Goal: Complete application form

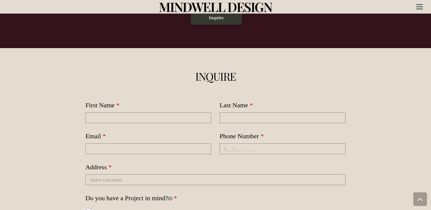
scroll to position [1377, 0]
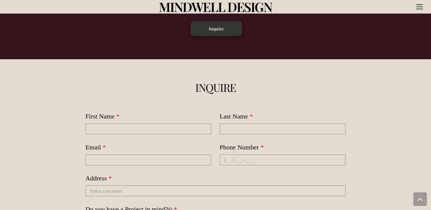
drag, startPoint x: 154, startPoint y: 139, endPoint x: 134, endPoint y: 156, distance: 26.4
click at [151, 143] on div "Email" at bounding box center [148, 153] width 126 height 26
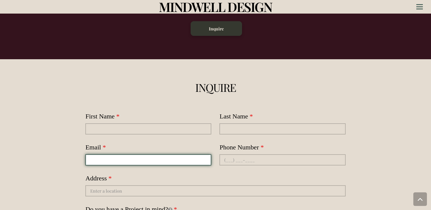
click at [134, 157] on input "Email" at bounding box center [148, 159] width 126 height 11
type input "HelenaMagallanes@Professionalbusinessprofiles.com"
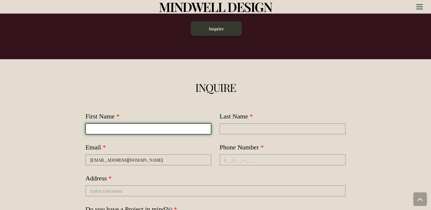
type input "Helena"
type input "Magallanes"
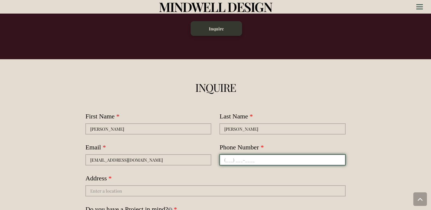
type input "(814) 980-5065"
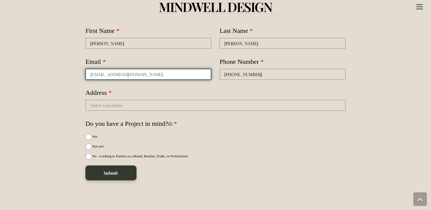
scroll to position [1468, 0]
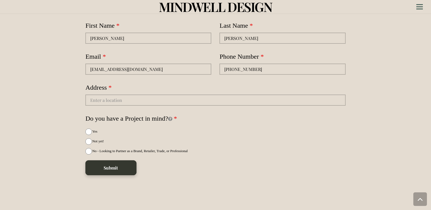
click at [172, 100] on div "First Name Helena Last Name Magallanes Email HelenaMagallanes@Professionalbusin…" at bounding box center [216, 99] width 274 height 176
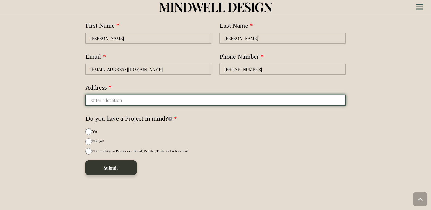
click at [157, 95] on input "autocomplete" at bounding box center [215, 100] width 260 height 11
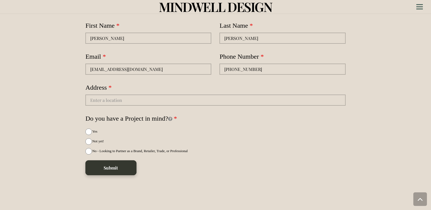
click at [98, 149] on span "No - Looking to Partner as a Brand, Retailer, Trade, or Professional" at bounding box center [139, 151] width 95 height 4
click at [92, 148] on input "No - Looking to Partner as a Brand, Retailer, Trade, or Professional" at bounding box center [88, 151] width 7 height 7
radio input "true"
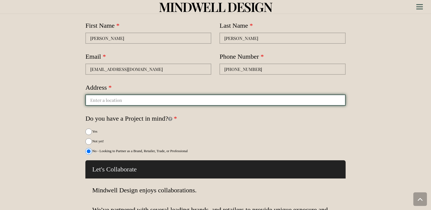
click at [136, 95] on input "autocomplete" at bounding box center [215, 100] width 260 height 11
paste input "25350 Magic Mountain Parkway"
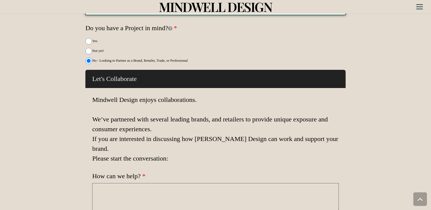
type input "25350 Magic Mountain Parkway"
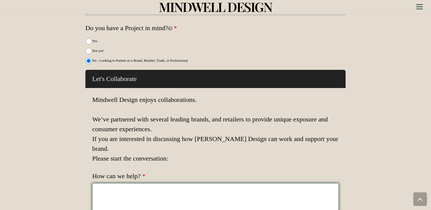
click at [137, 183] on textarea "How can we help?" at bounding box center [215, 197] width 247 height 29
paste textarea "Wikipedia is considered to be the World’s most significant tool for reference m…"
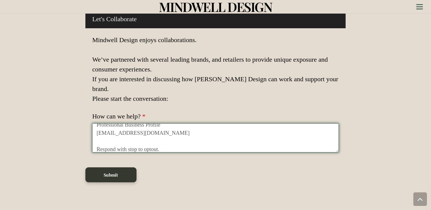
scroll to position [1649, 0]
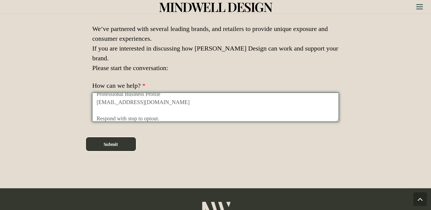
type textarea "Wikipedia is considered to be the World’s most significant tool for reference m…"
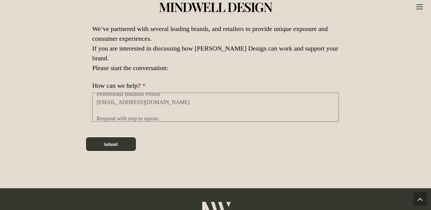
click at [111, 137] on button "Submit" at bounding box center [110, 144] width 51 height 15
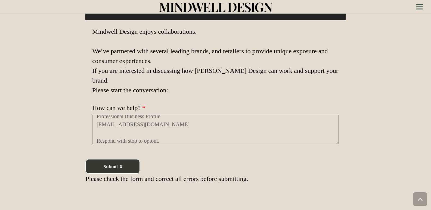
click at [130, 159] on button "Submit" at bounding box center [112, 166] width 54 height 15
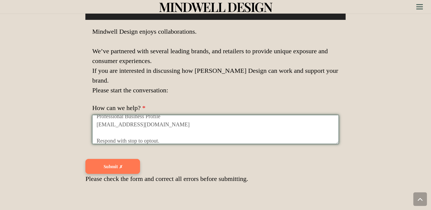
click at [175, 115] on textarea "Wikipedia is considered to be the World’s most significant tool for reference m…" at bounding box center [215, 129] width 247 height 29
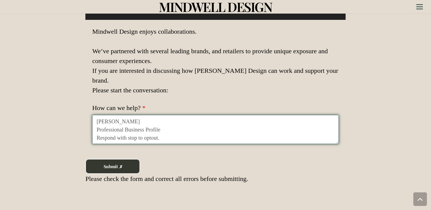
scroll to position [73, 0]
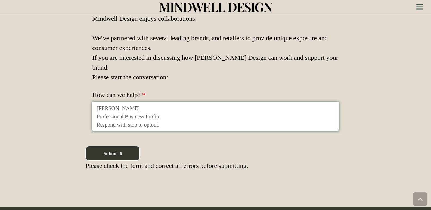
type textarea "Wikipedia is considered to be the World’s most significant tool for reference m…"
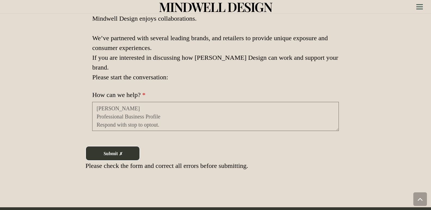
click at [119, 146] on button "Submit" at bounding box center [112, 153] width 54 height 15
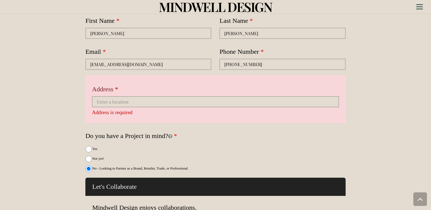
scroll to position [1468, 0]
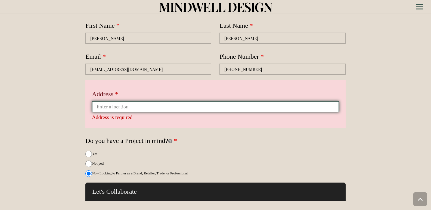
click at [128, 101] on input "autocomplete" at bounding box center [215, 106] width 247 height 11
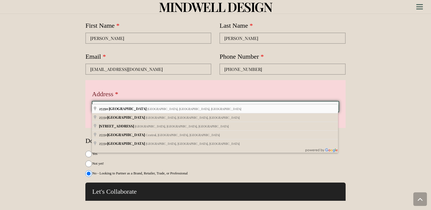
paste input "25350 Magic Mountain Parkway"
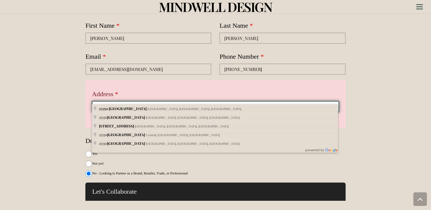
scroll to position [1558, 0]
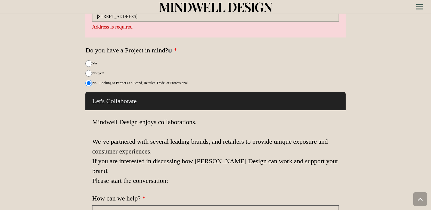
click at [154, 23] on div "Address is required" at bounding box center [215, 27] width 247 height 8
type input "25350 Magic Mountain Pkwy, Valencia, CA 91355, USA"
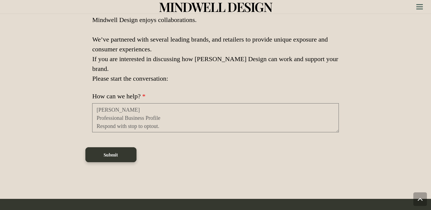
scroll to position [1649, 0]
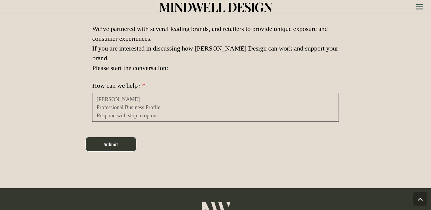
click at [107, 137] on button "Submit" at bounding box center [110, 144] width 51 height 15
